Goal: Transaction & Acquisition: Purchase product/service

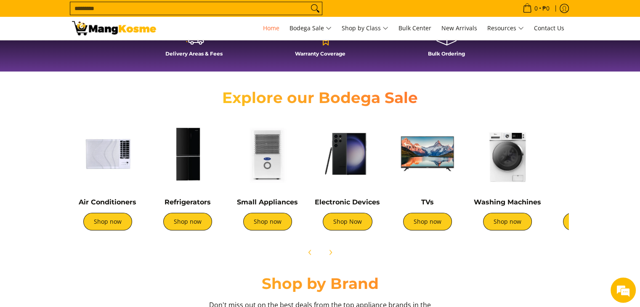
scroll to position [0, 335]
click at [194, 230] on link "Shop now" at bounding box center [187, 222] width 49 height 18
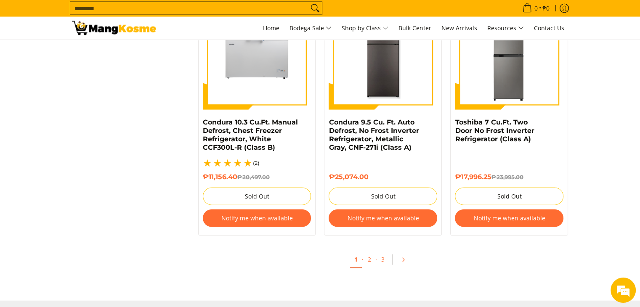
scroll to position [1810, 0]
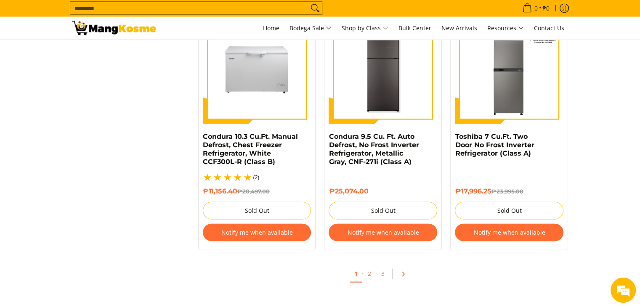
click at [405, 271] on icon "Pagination" at bounding box center [403, 274] width 6 height 6
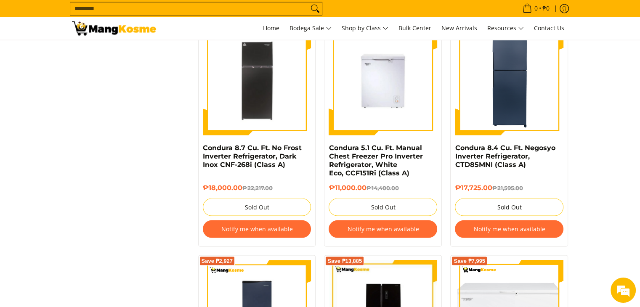
scroll to position [1557, 0]
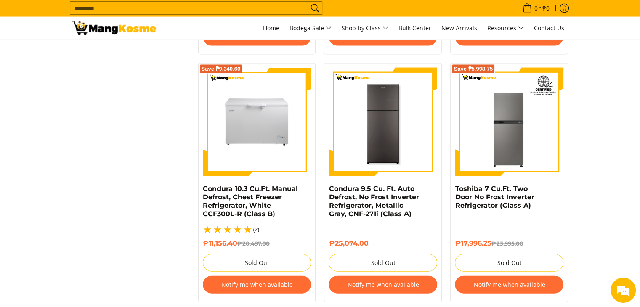
scroll to position [1810, 0]
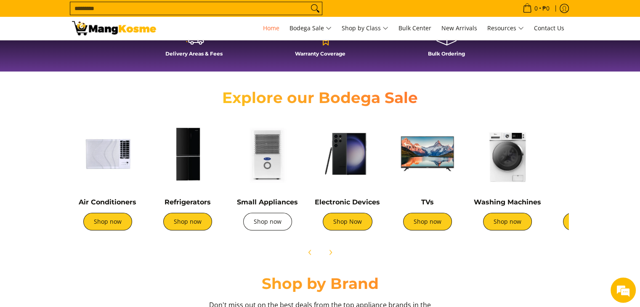
click at [261, 224] on link "Shop now" at bounding box center [267, 222] width 49 height 18
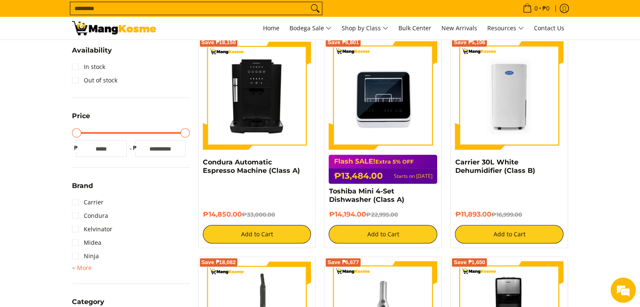
scroll to position [126, 0]
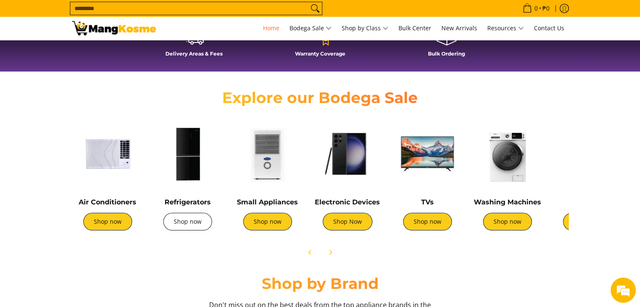
scroll to position [0, 335]
click at [106, 229] on link "Shop now" at bounding box center [107, 222] width 49 height 18
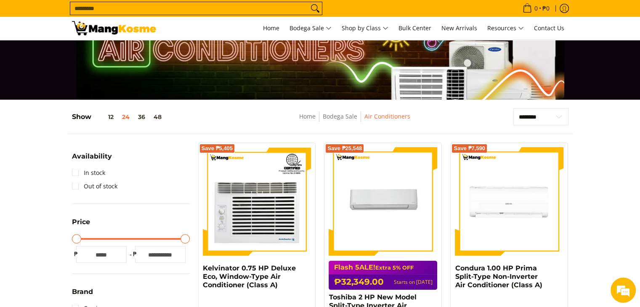
scroll to position [253, 0]
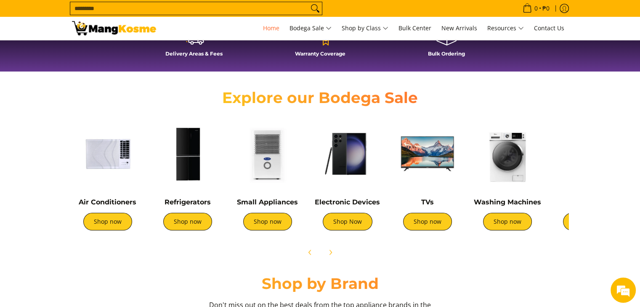
click at [426, 151] on img at bounding box center [428, 154] width 72 height 72
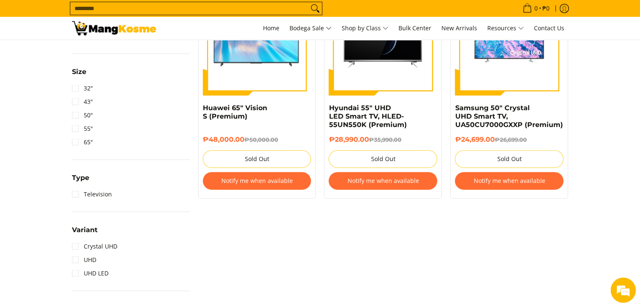
scroll to position [505, 0]
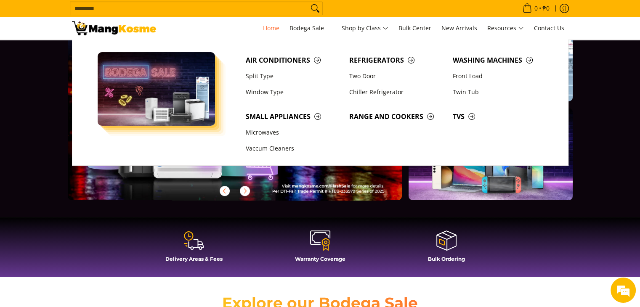
scroll to position [42, 0]
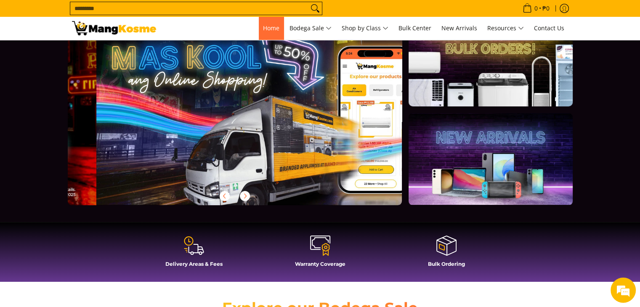
click at [266, 26] on span "Home" at bounding box center [271, 28] width 16 height 8
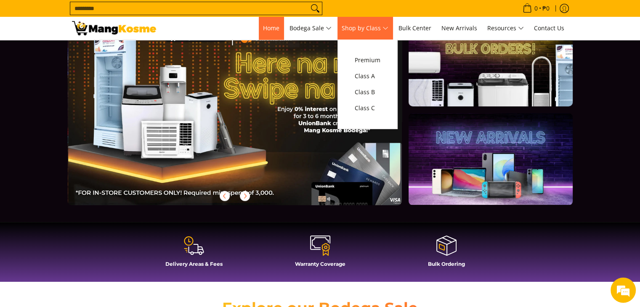
scroll to position [0, 669]
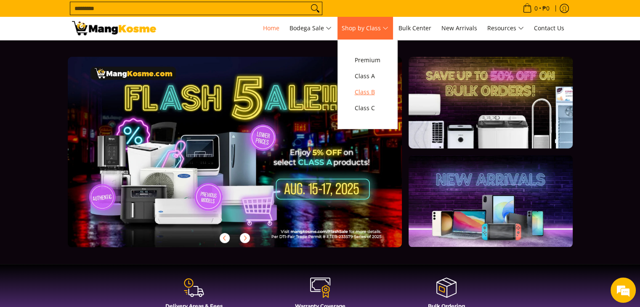
click at [366, 93] on span "Class B" at bounding box center [368, 92] width 26 height 11
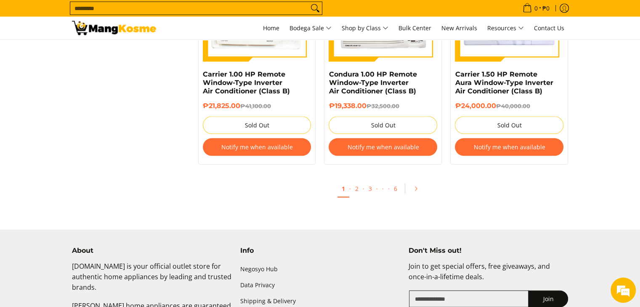
scroll to position [1726, 0]
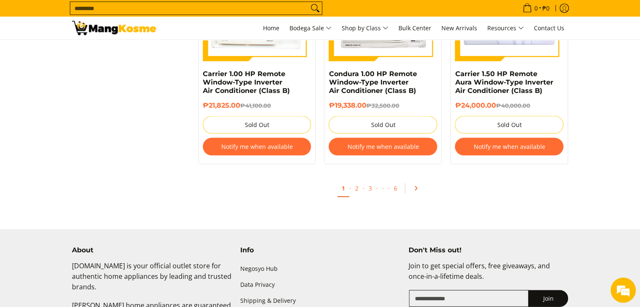
click at [416, 186] on icon "Pagination" at bounding box center [416, 188] width 2 height 4
